Goal: Task Accomplishment & Management: Manage account settings

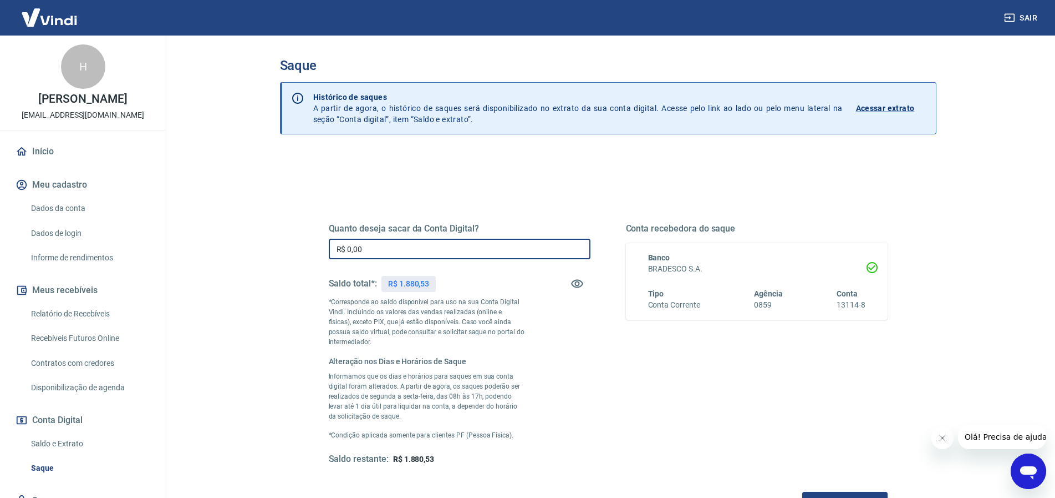
click at [388, 247] on input "R$ 0,00" at bounding box center [460, 248] width 262 height 21
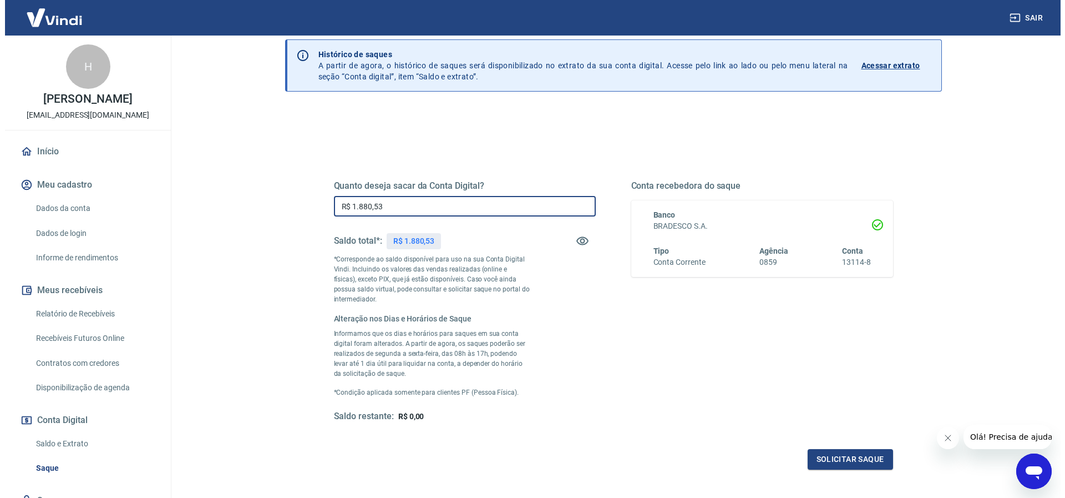
scroll to position [74, 0]
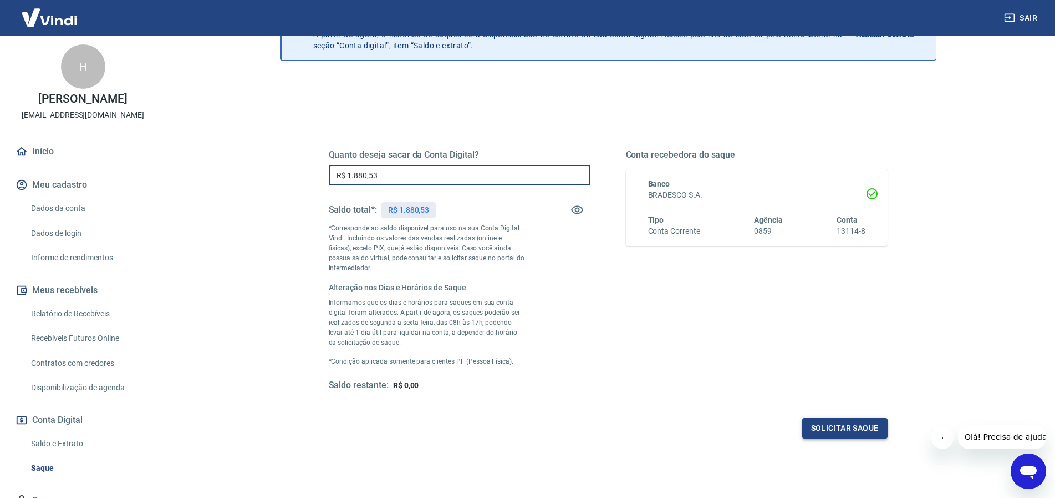
type input "R$ 1.880,53"
click at [834, 428] on button "Solicitar saque" at bounding box center [845, 428] width 85 height 21
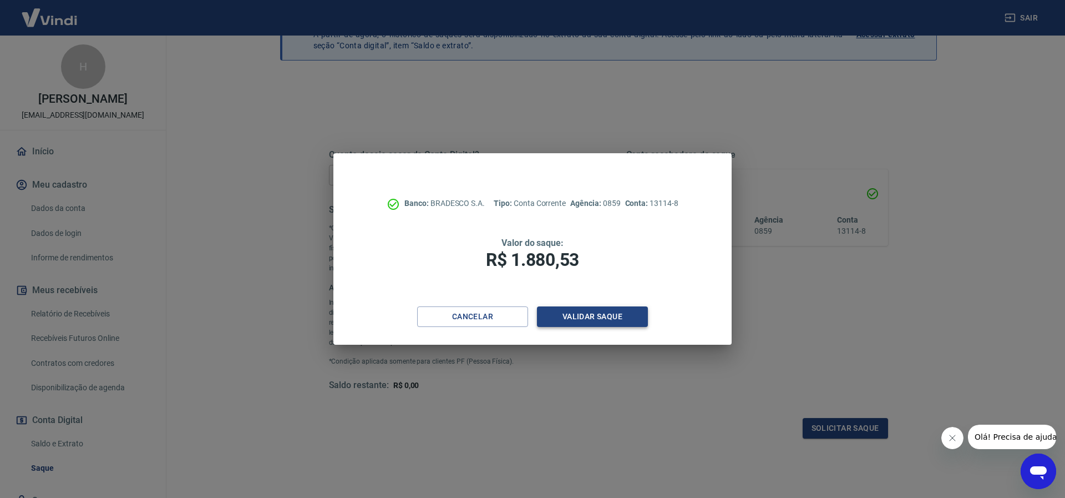
click at [607, 316] on button "Validar saque" at bounding box center [592, 316] width 111 height 21
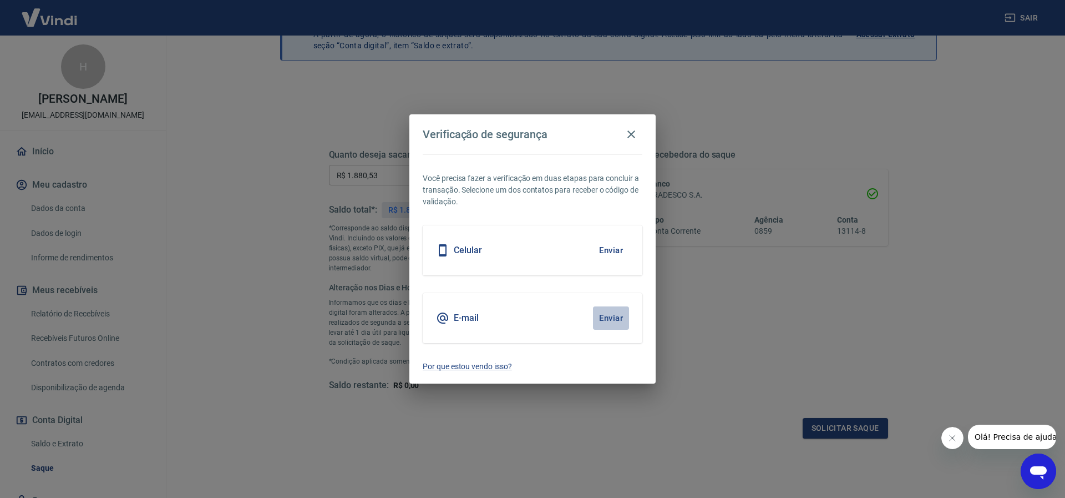
click at [598, 313] on button "Enviar" at bounding box center [611, 317] width 36 height 23
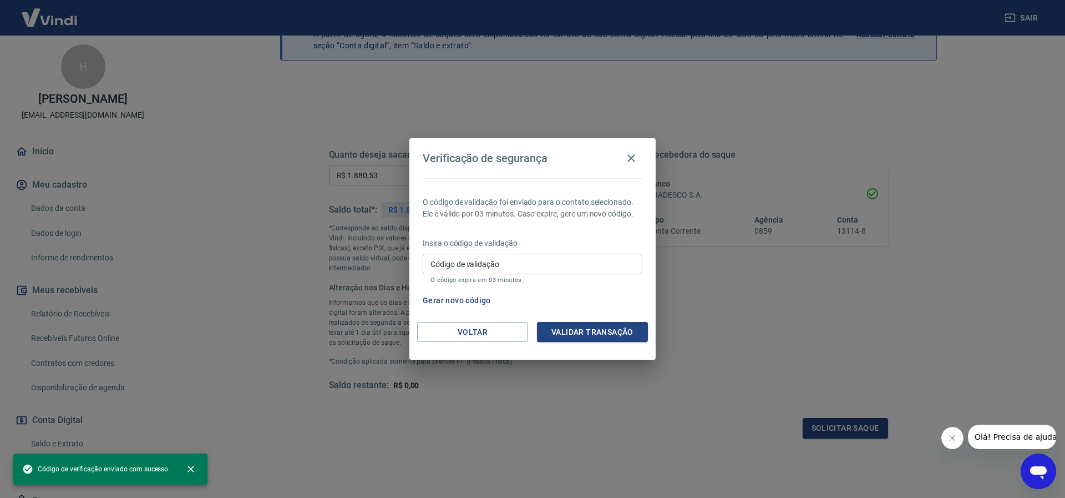
click at [449, 263] on input "Código de validação" at bounding box center [533, 263] width 220 height 21
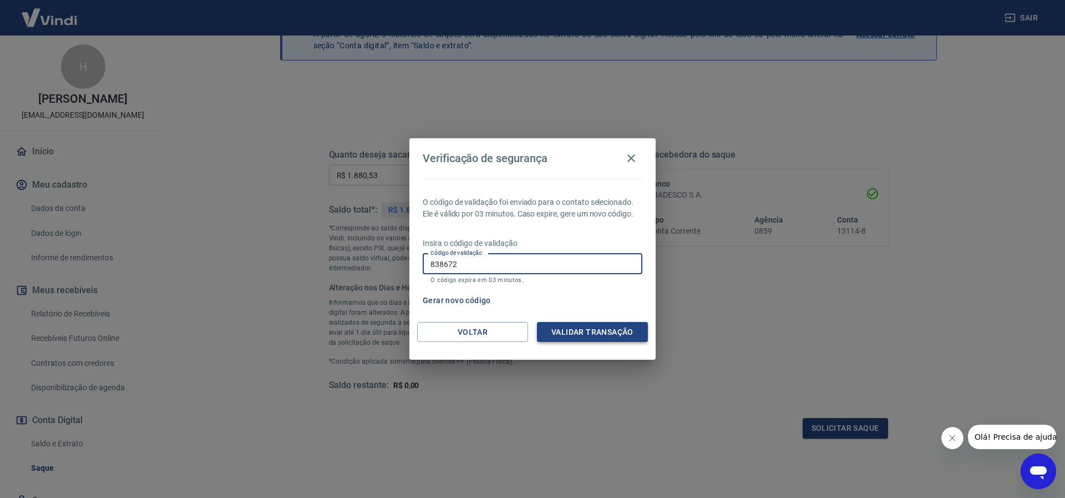
type input "838672"
click at [548, 330] on button "Validar transação" at bounding box center [592, 332] width 111 height 21
